Goal: Task Accomplishment & Management: Manage account settings

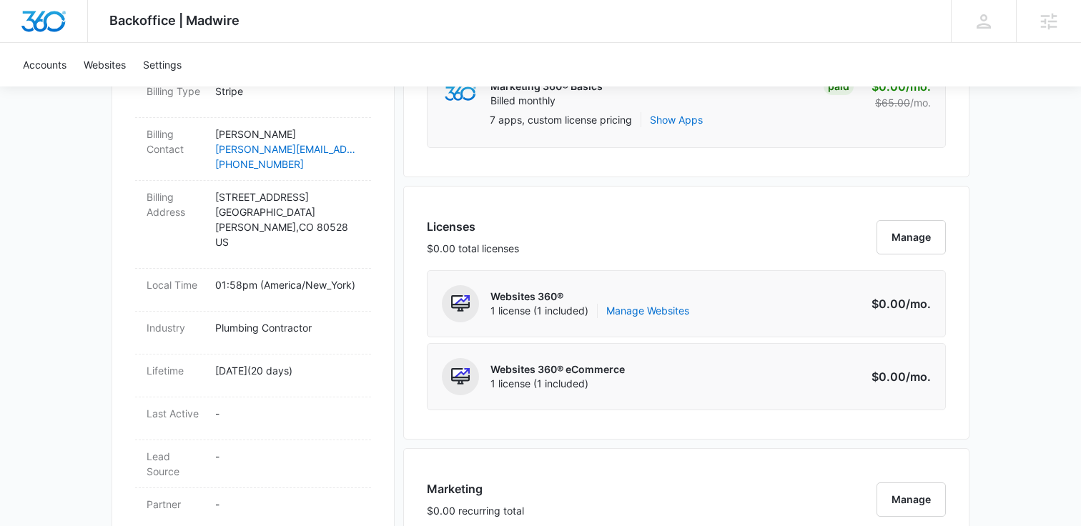
scroll to position [498, 0]
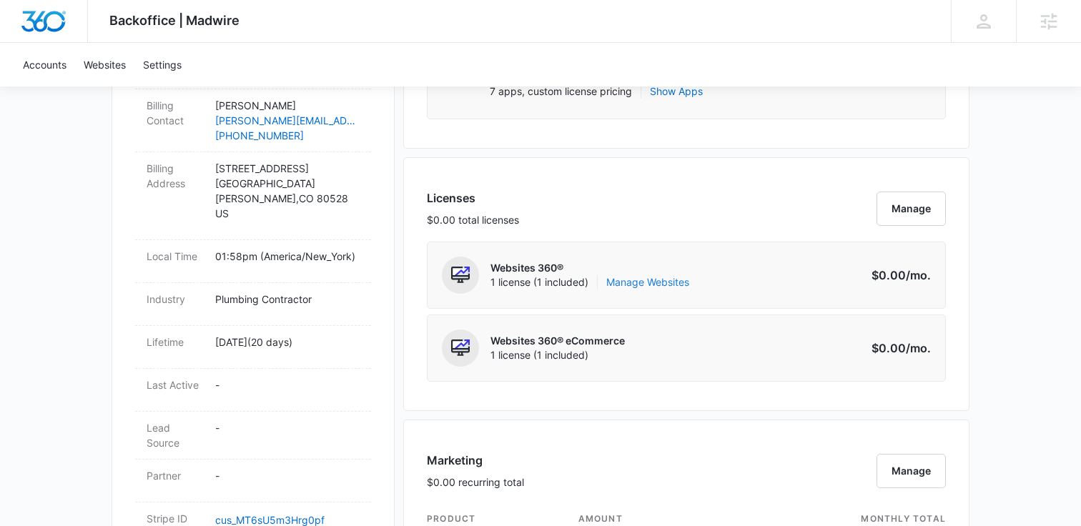
click at [672, 278] on link "Manage Websites" at bounding box center [647, 282] width 83 height 14
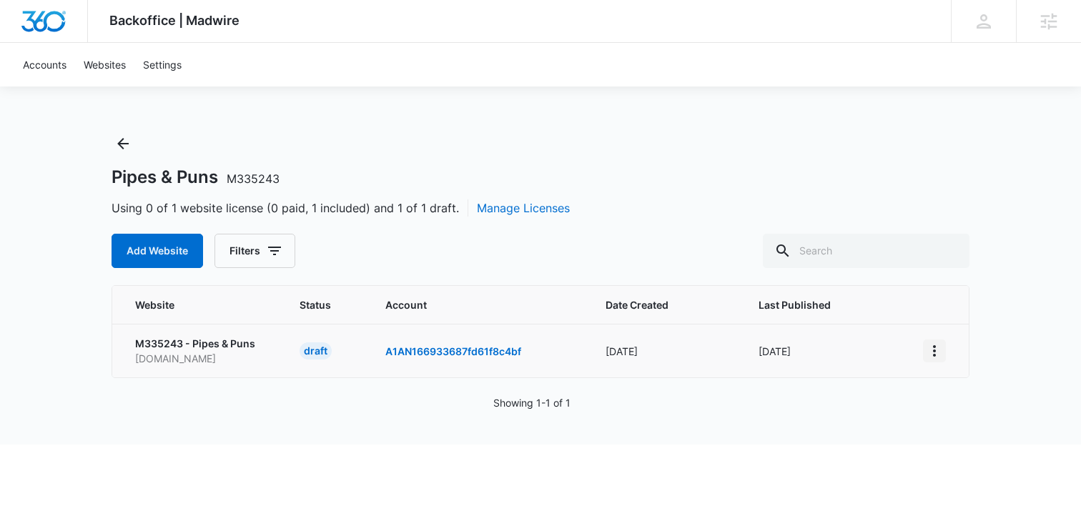
click at [942, 351] on icon "View More" at bounding box center [934, 350] width 17 height 17
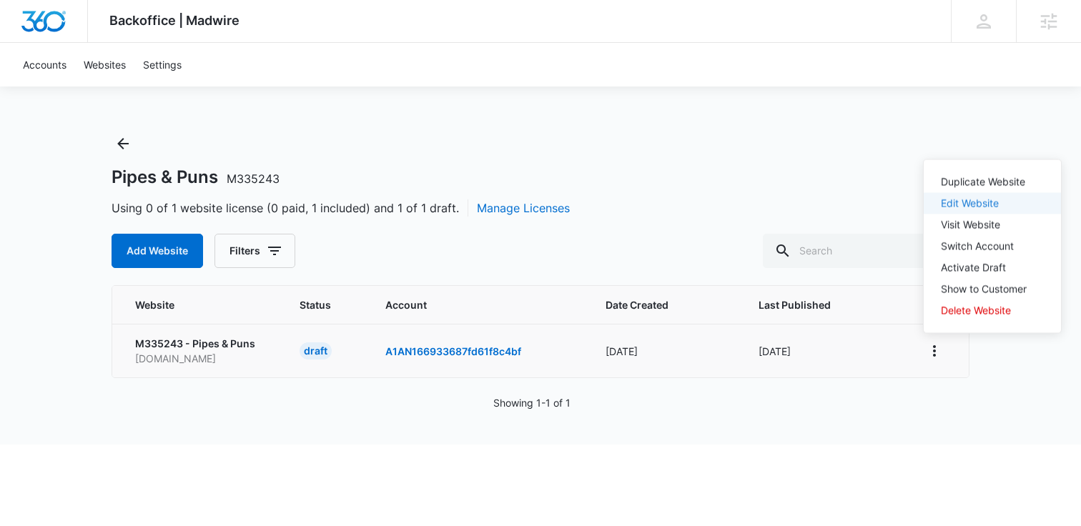
click at [982, 197] on link "Edit Website" at bounding box center [970, 203] width 58 height 12
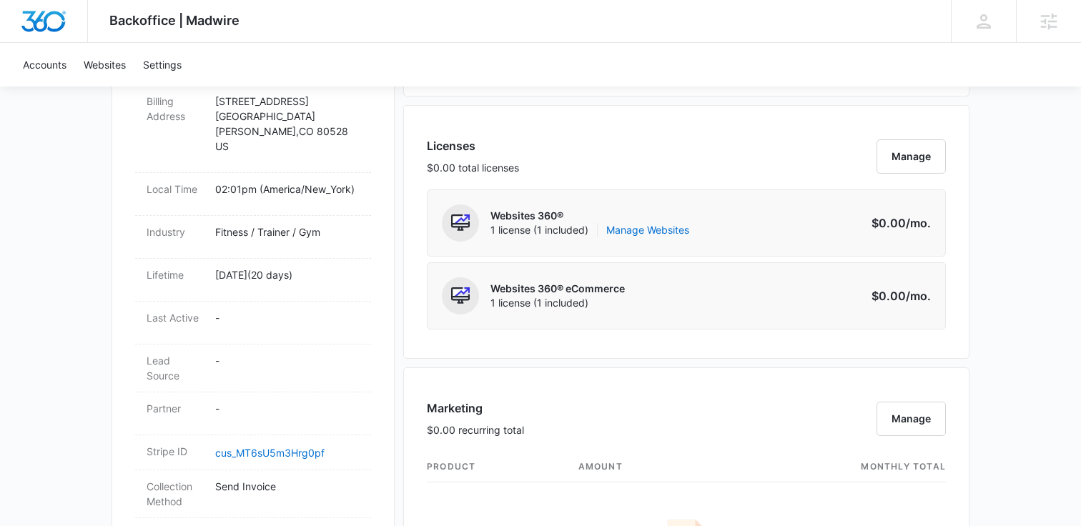
scroll to position [570, 0]
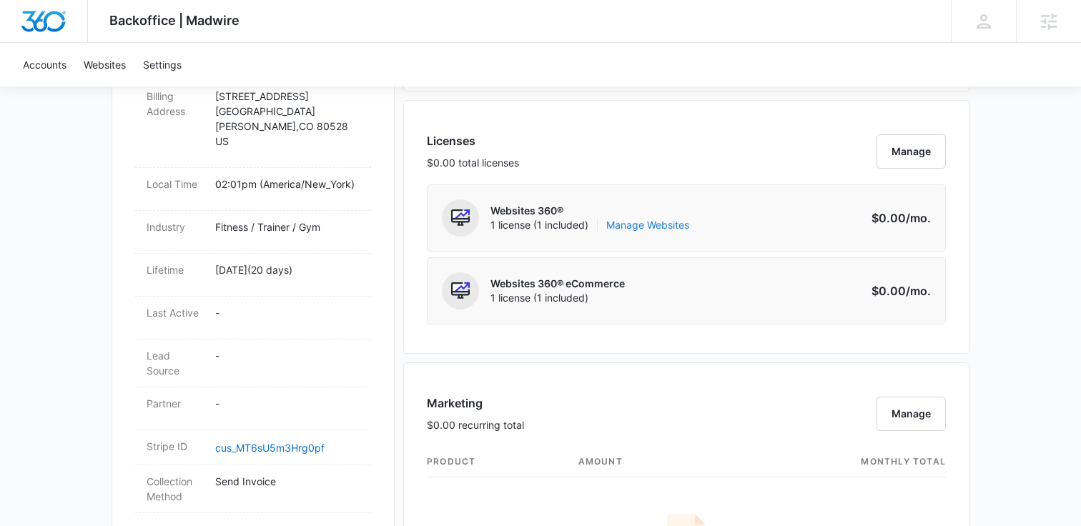
click at [659, 229] on link "Manage Websites" at bounding box center [647, 225] width 83 height 14
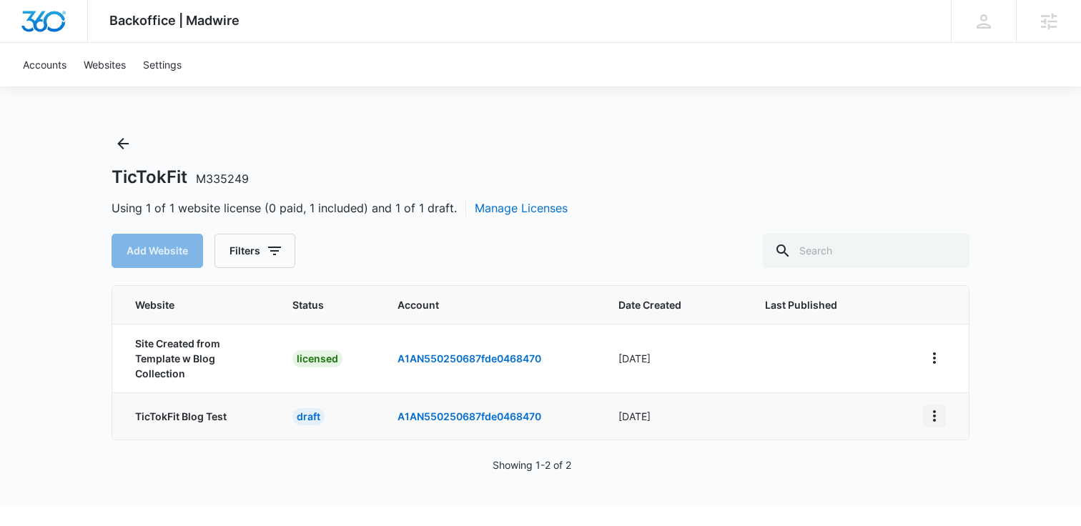
click at [938, 417] on icon "View More" at bounding box center [934, 416] width 17 height 17
click at [969, 290] on link "Edit Website" at bounding box center [970, 289] width 58 height 12
